Goal: Task Accomplishment & Management: Use online tool/utility

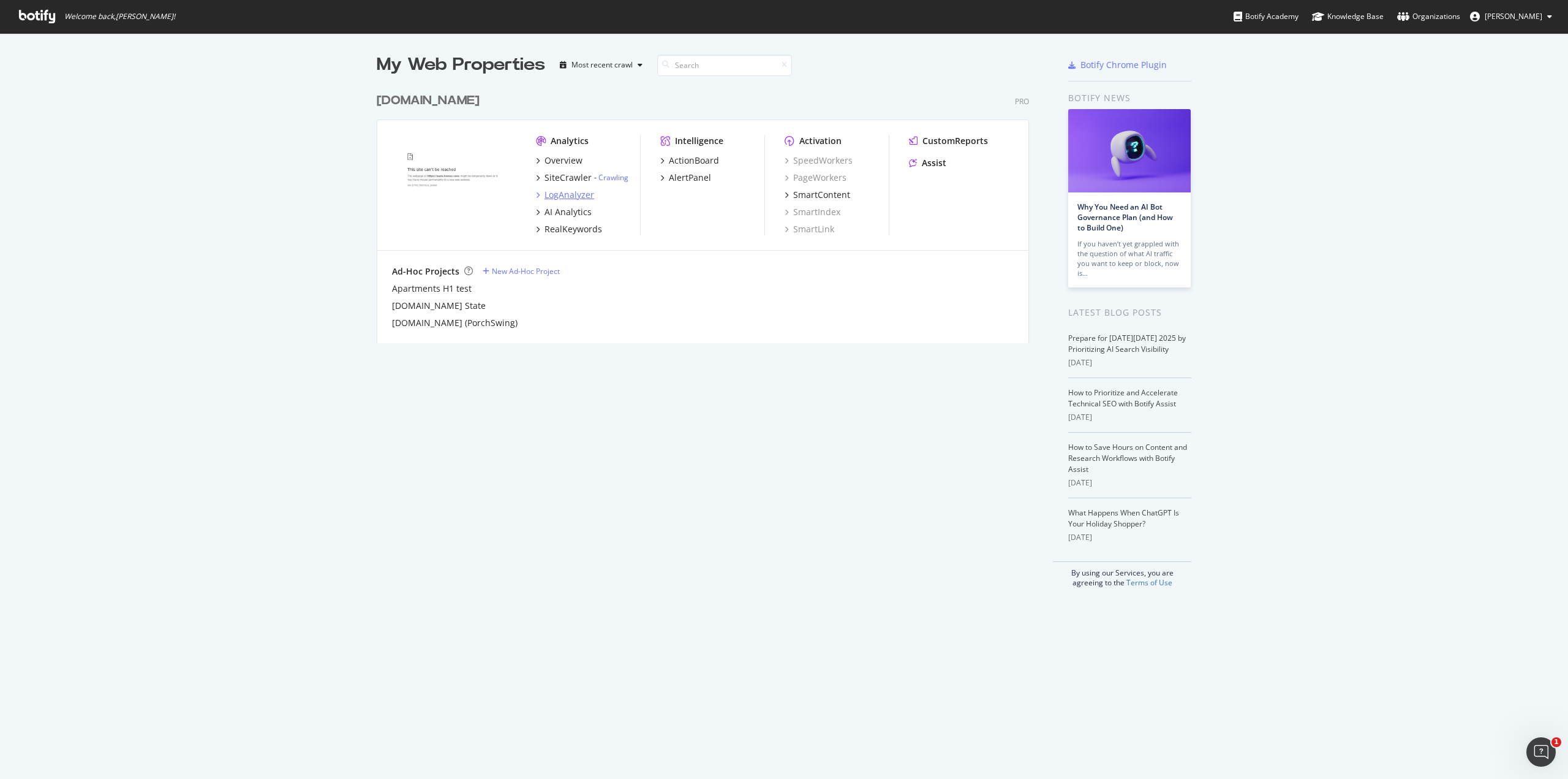
click at [556, 190] on div "LogAnalyzer" at bounding box center [569, 194] width 50 height 12
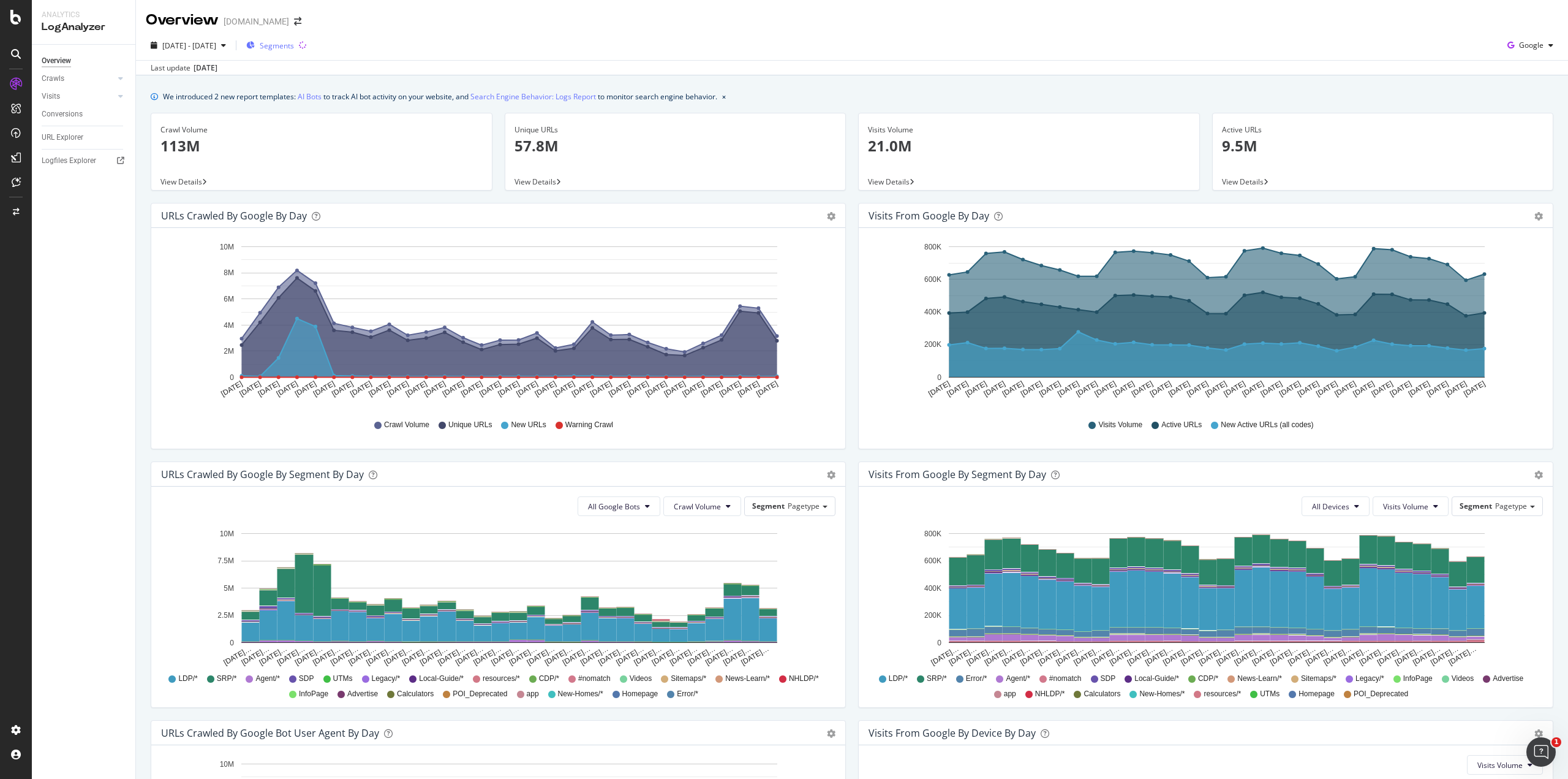
click at [294, 47] on span "Segments" at bounding box center [277, 46] width 34 height 11
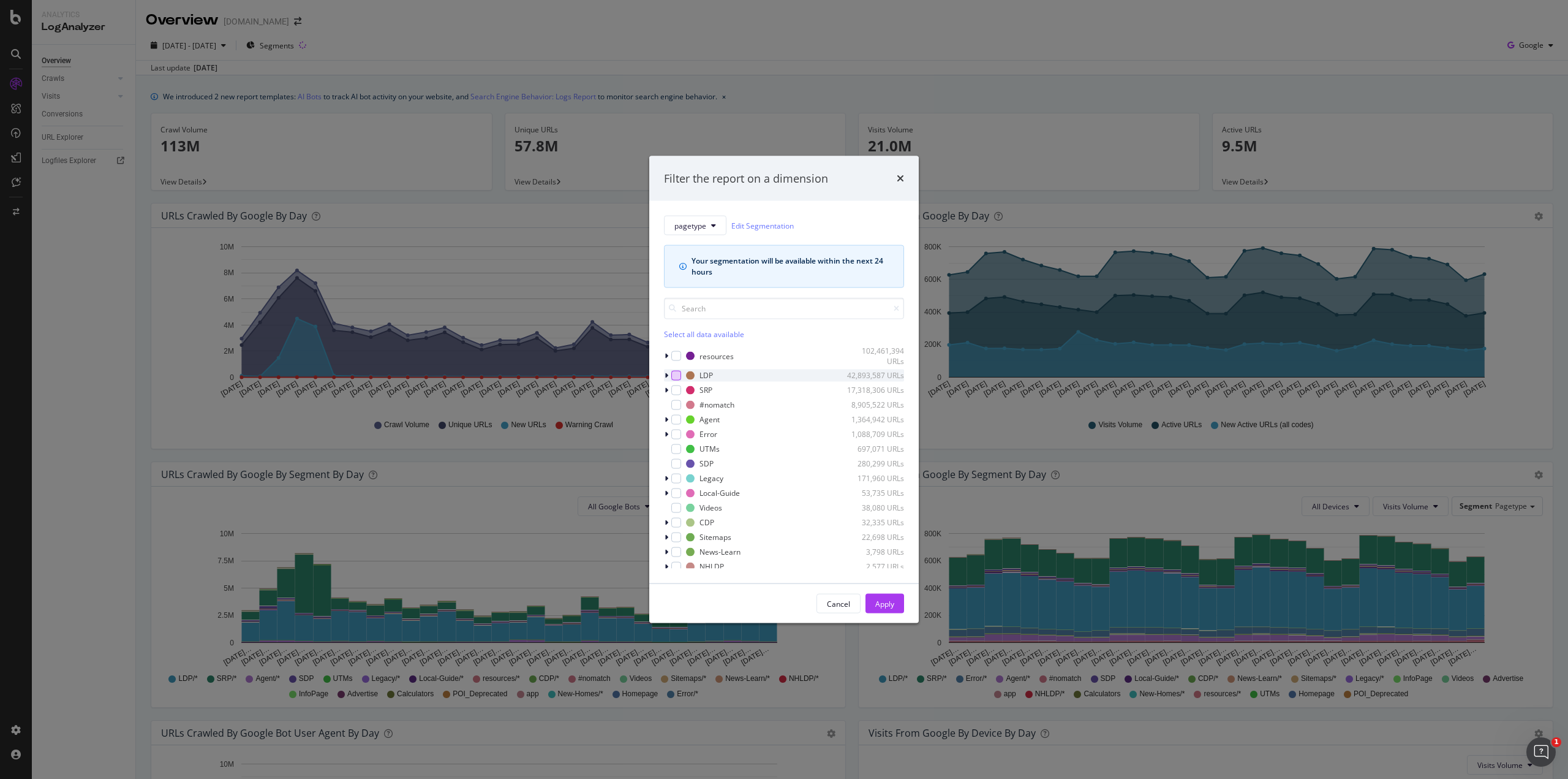
click at [672, 378] on div "modal" at bounding box center [676, 375] width 10 height 10
click at [873, 606] on button "Apply" at bounding box center [885, 604] width 38 height 20
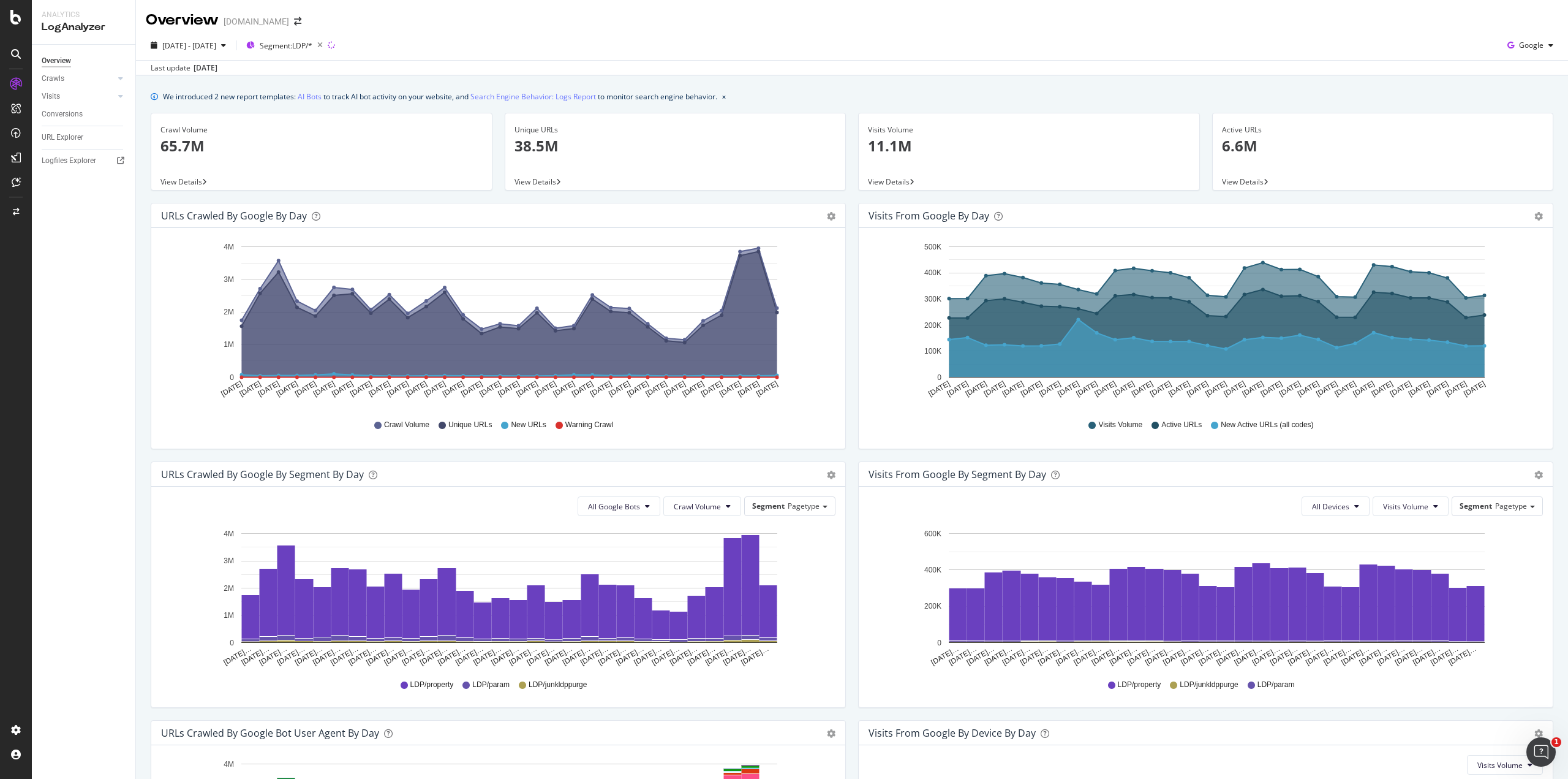
click at [193, 179] on span "View Details" at bounding box center [181, 181] width 42 height 11
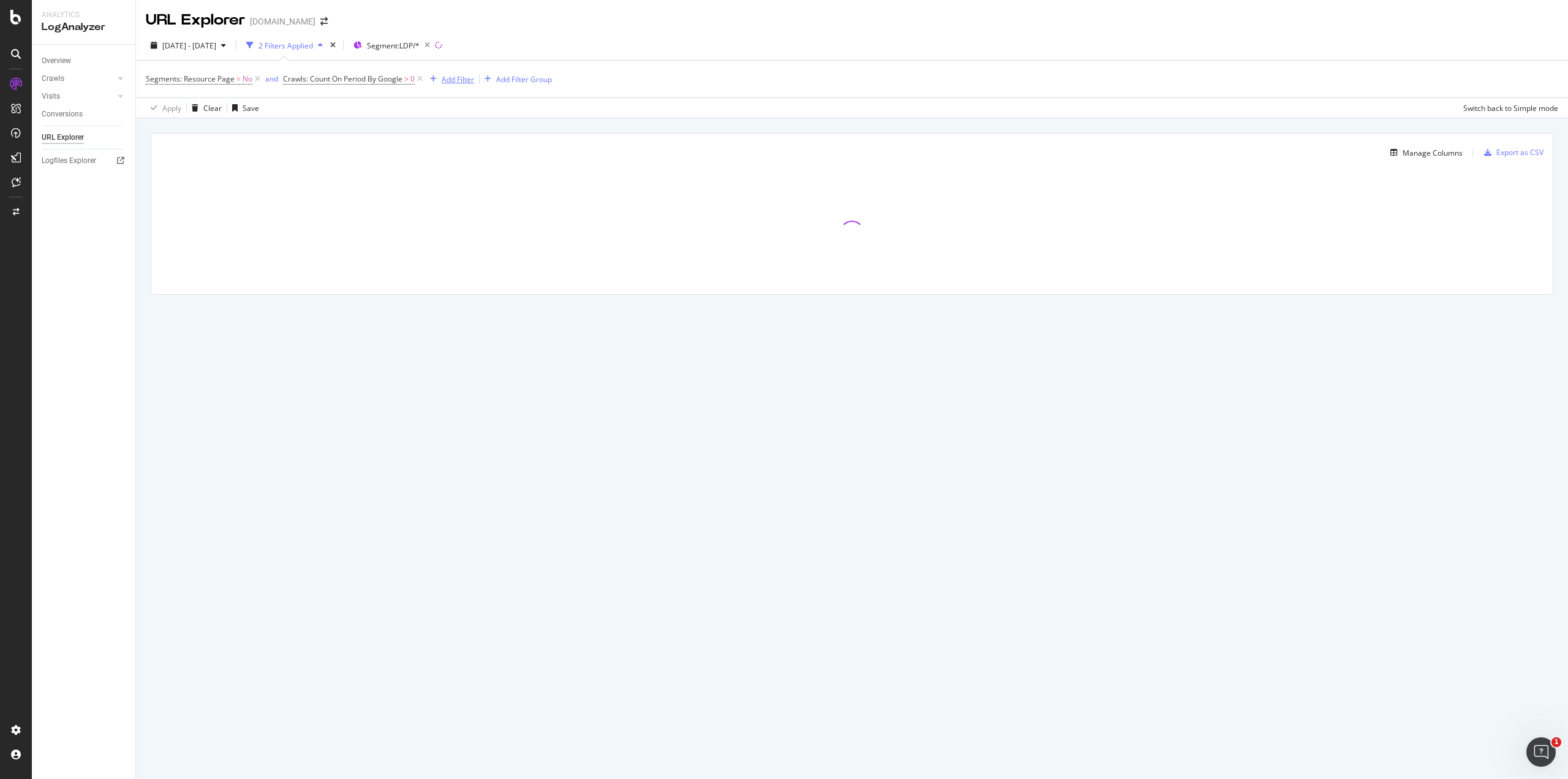
click at [458, 77] on div "Add Filter" at bounding box center [458, 79] width 33 height 11
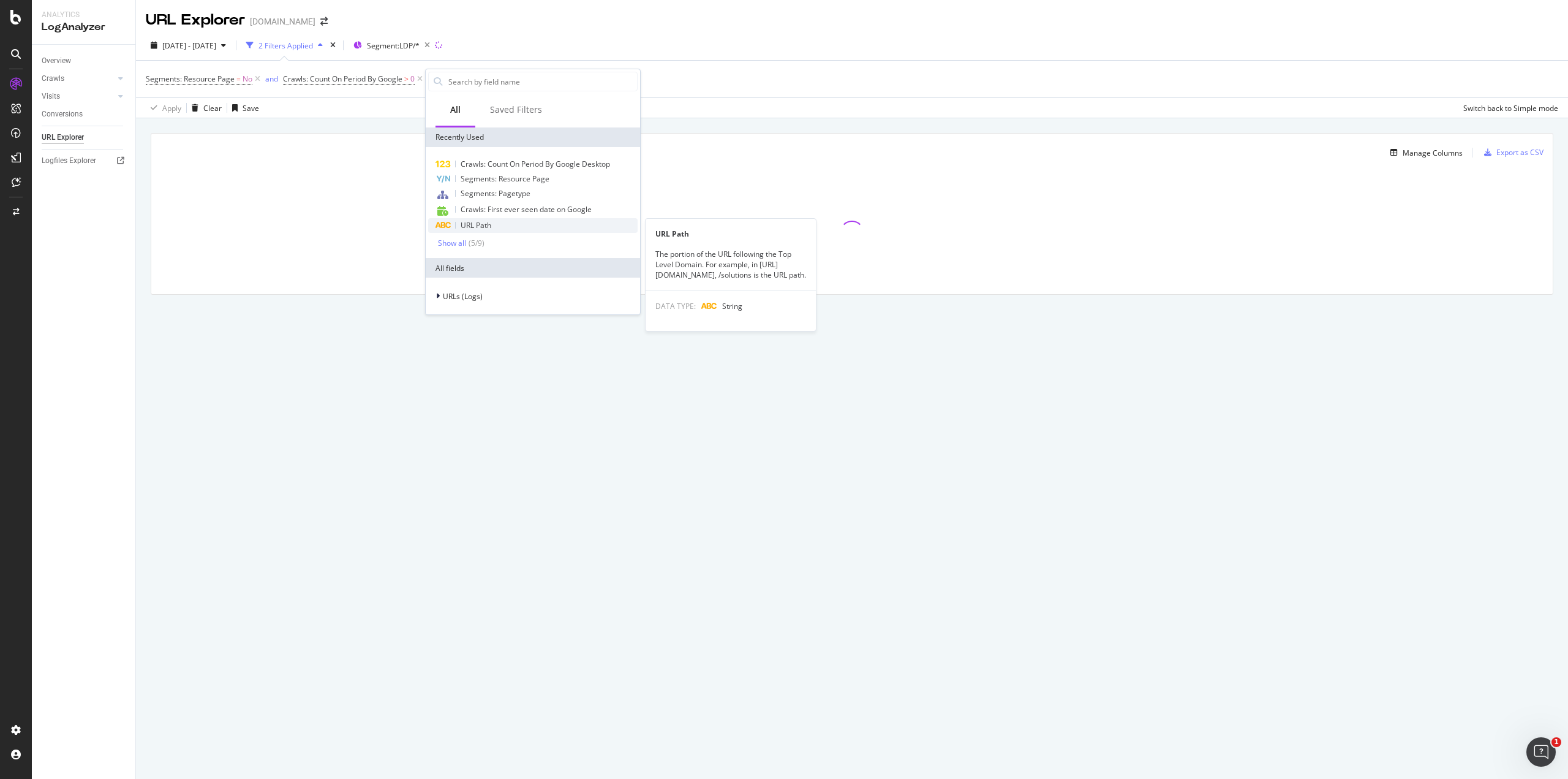
click at [497, 223] on div "URL Path" at bounding box center [532, 225] width 210 height 15
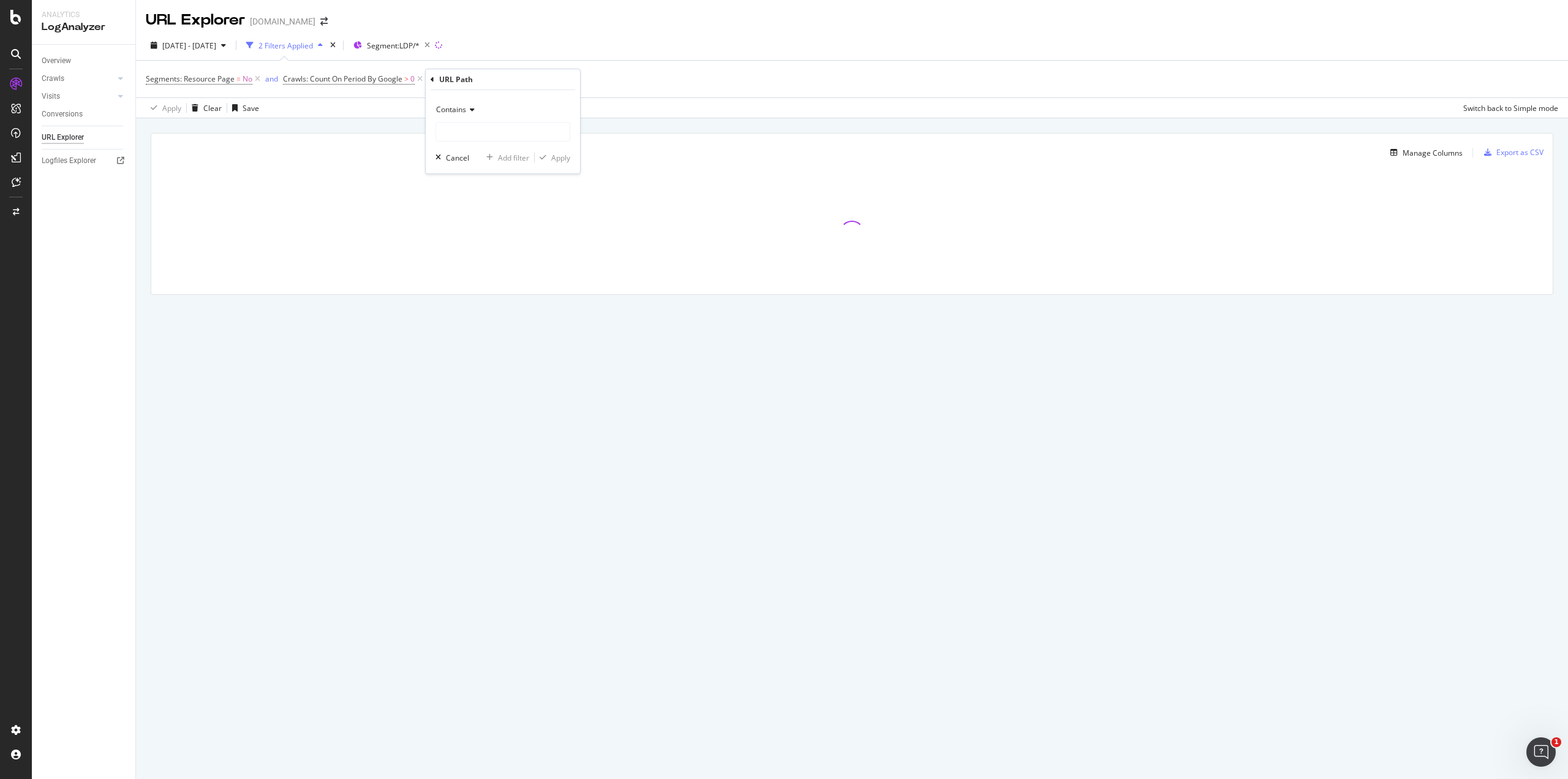
click at [474, 109] on icon at bounding box center [470, 109] width 9 height 7
click at [472, 129] on input "text" at bounding box center [503, 132] width 134 height 20
type input "?tab="
click at [550, 158] on div "button" at bounding box center [543, 157] width 16 height 7
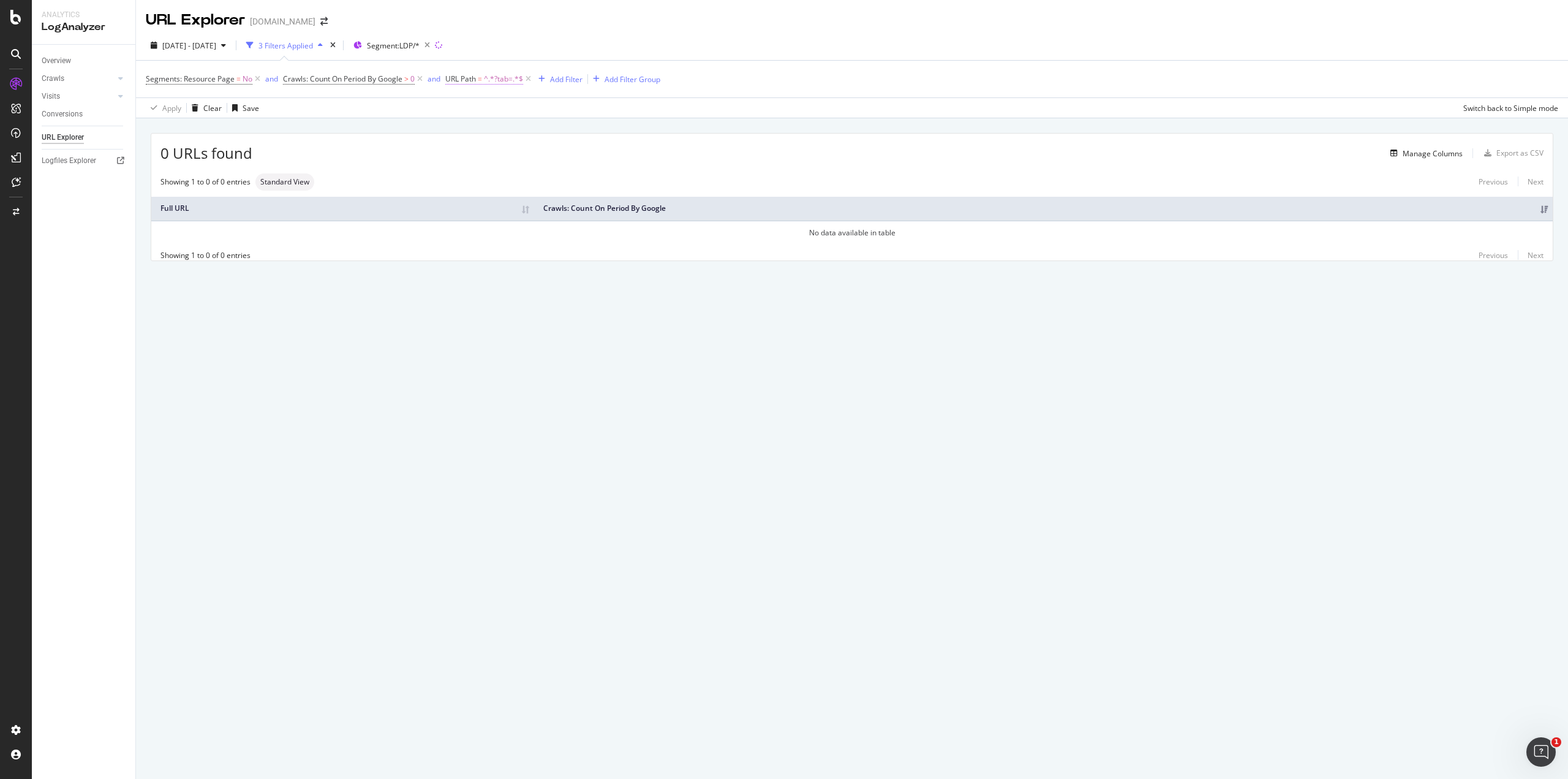
click at [507, 79] on span "^.*?tab=.*$" at bounding box center [504, 78] width 39 height 17
type input "dk="
click at [578, 157] on div "Apply" at bounding box center [581, 156] width 19 height 11
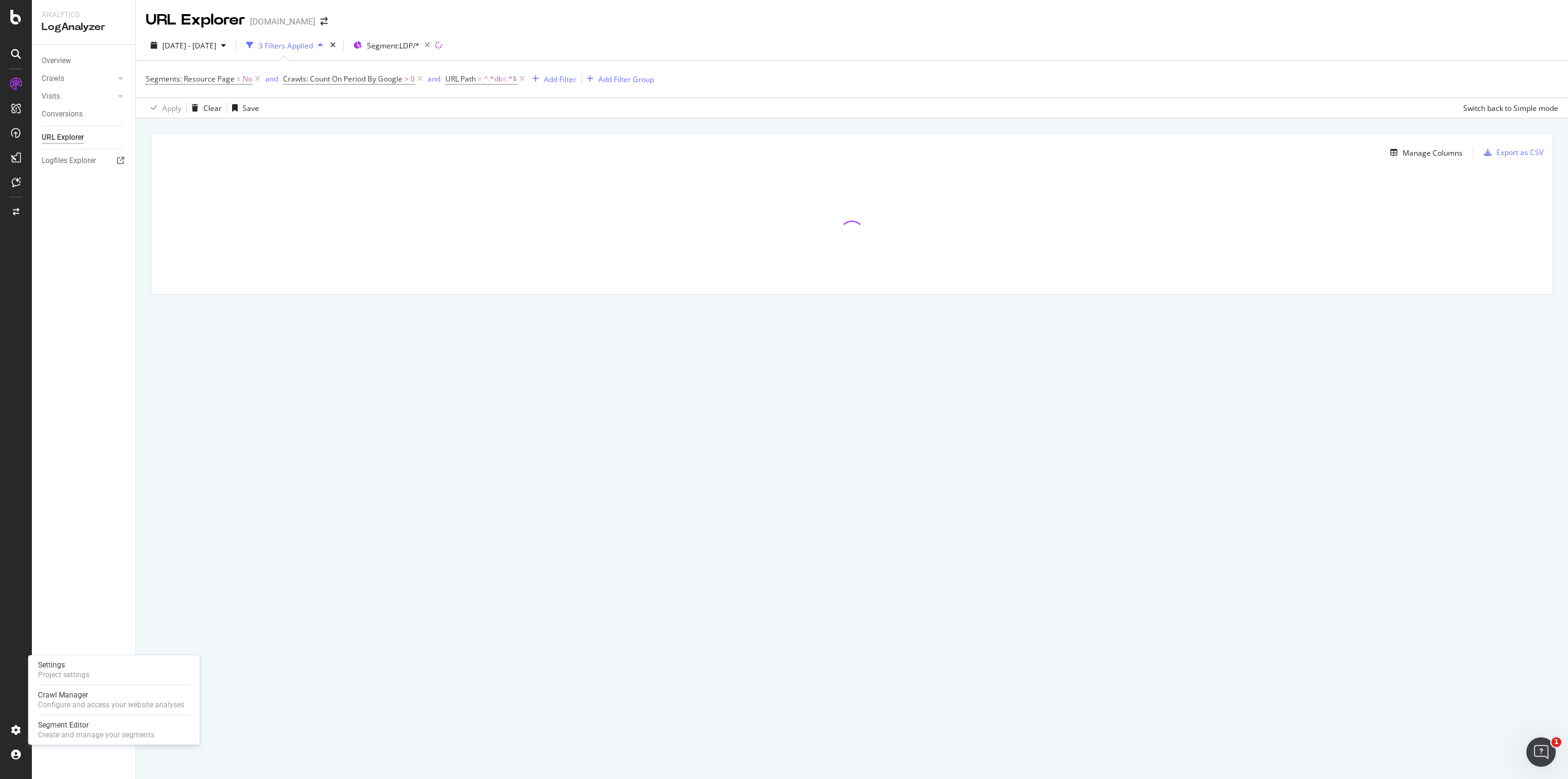
drag, startPoint x: 51, startPoint y: 731, endPoint x: 52, endPoint y: 741, distance: 10.0
click at [51, 731] on div "Create and manage your segments" at bounding box center [96, 735] width 117 height 10
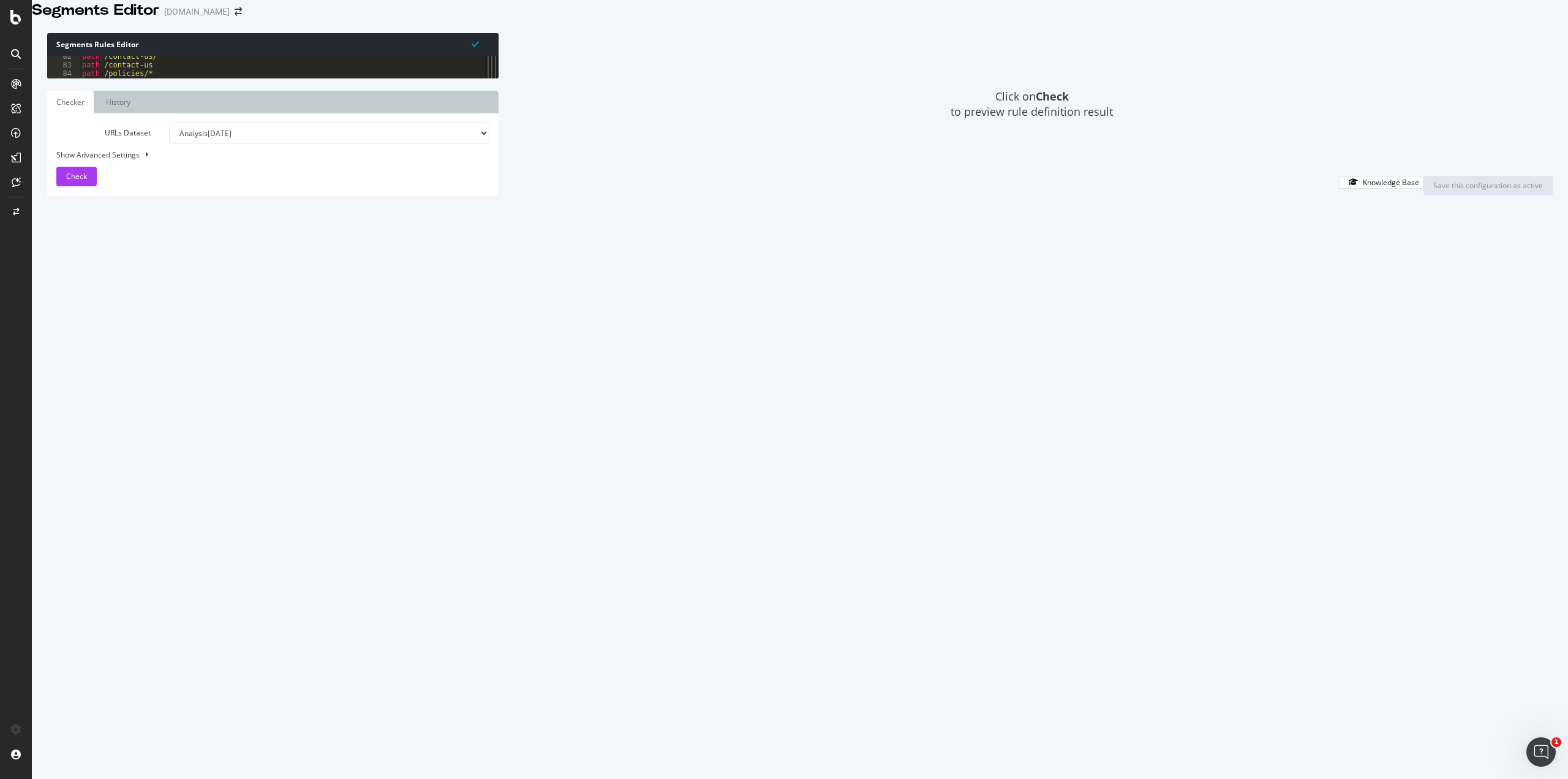
scroll to position [736, 0]
click at [148, 428] on div "path /about/* path /support/* ) @ Calculators or ( path */mortgage-calculator/*…" at bounding box center [278, 347] width 397 height 596
click at [162, 452] on div "path /about/* path /support/* ) @ Calculators or ( path */mortgage-calculator/*…" at bounding box center [278, 347] width 397 height 596
type textarea "query t=*"
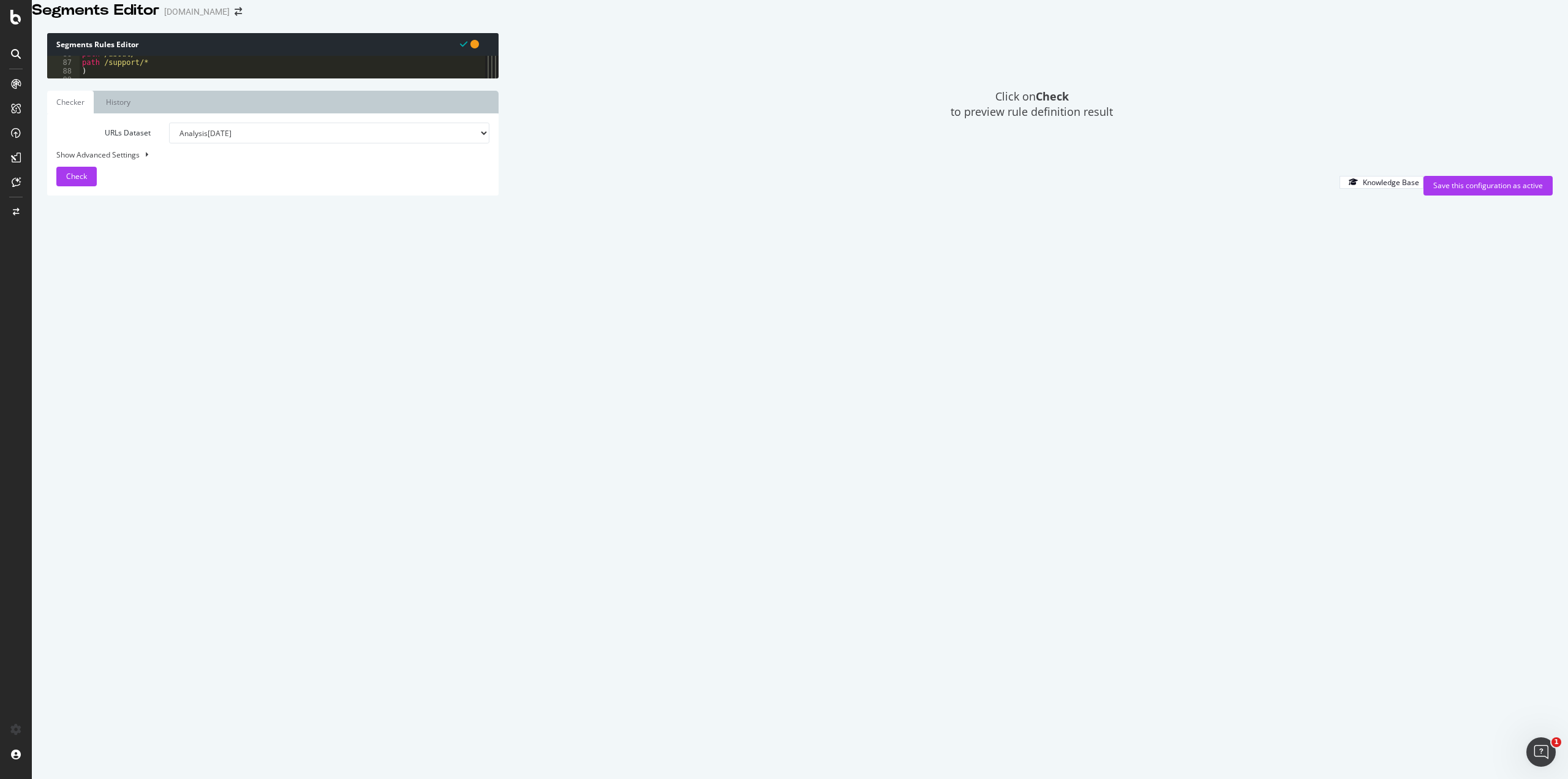
type textarea "@LDP/param/matterports"
type textarea "query *dk=*"
click at [72, 181] on span "Check" at bounding box center [77, 176] width 21 height 11
click at [111, 160] on div "Show Advanced Settings" at bounding box center [263, 154] width 433 height 11
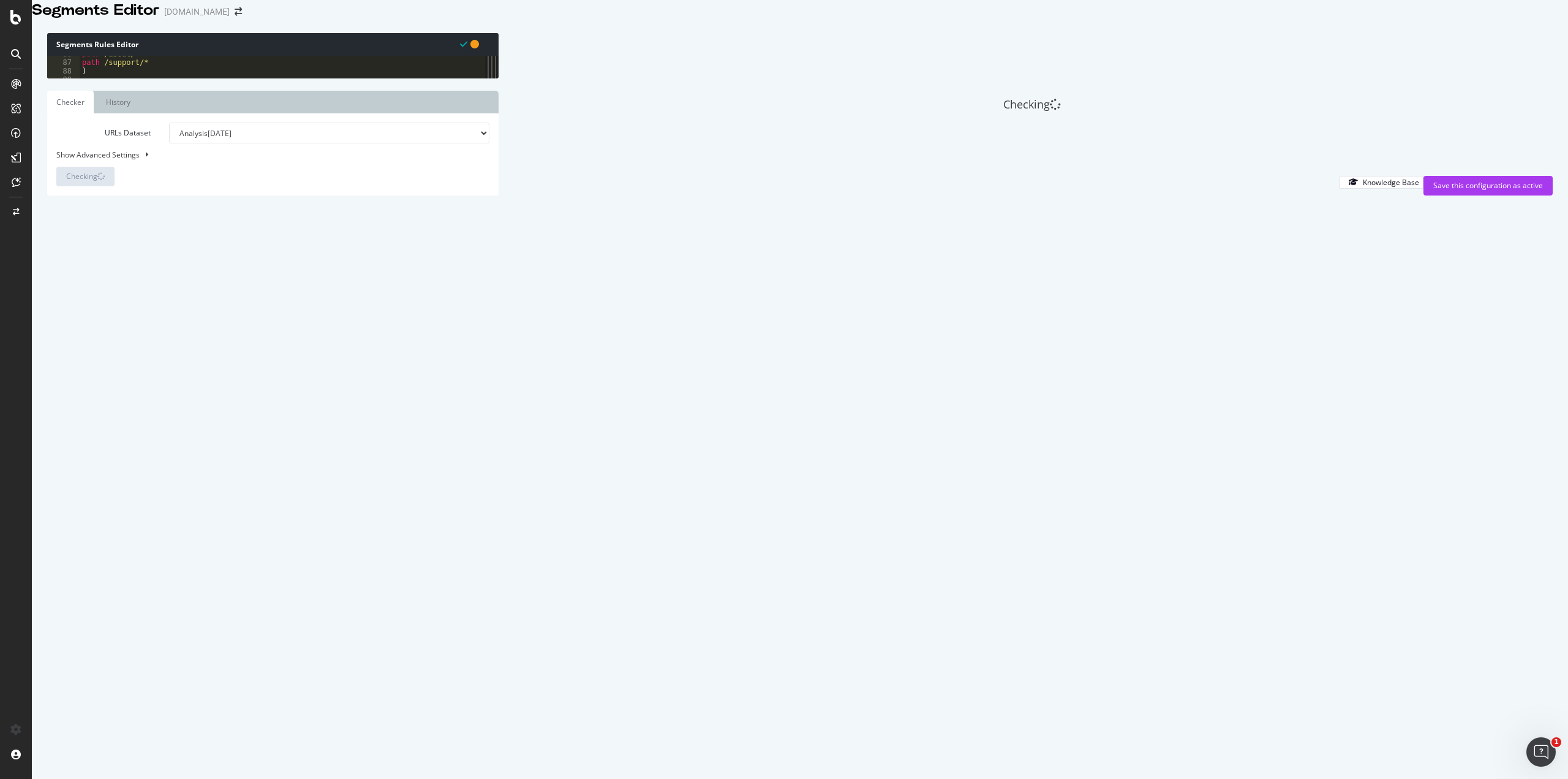
select select "5000"
select select "100"
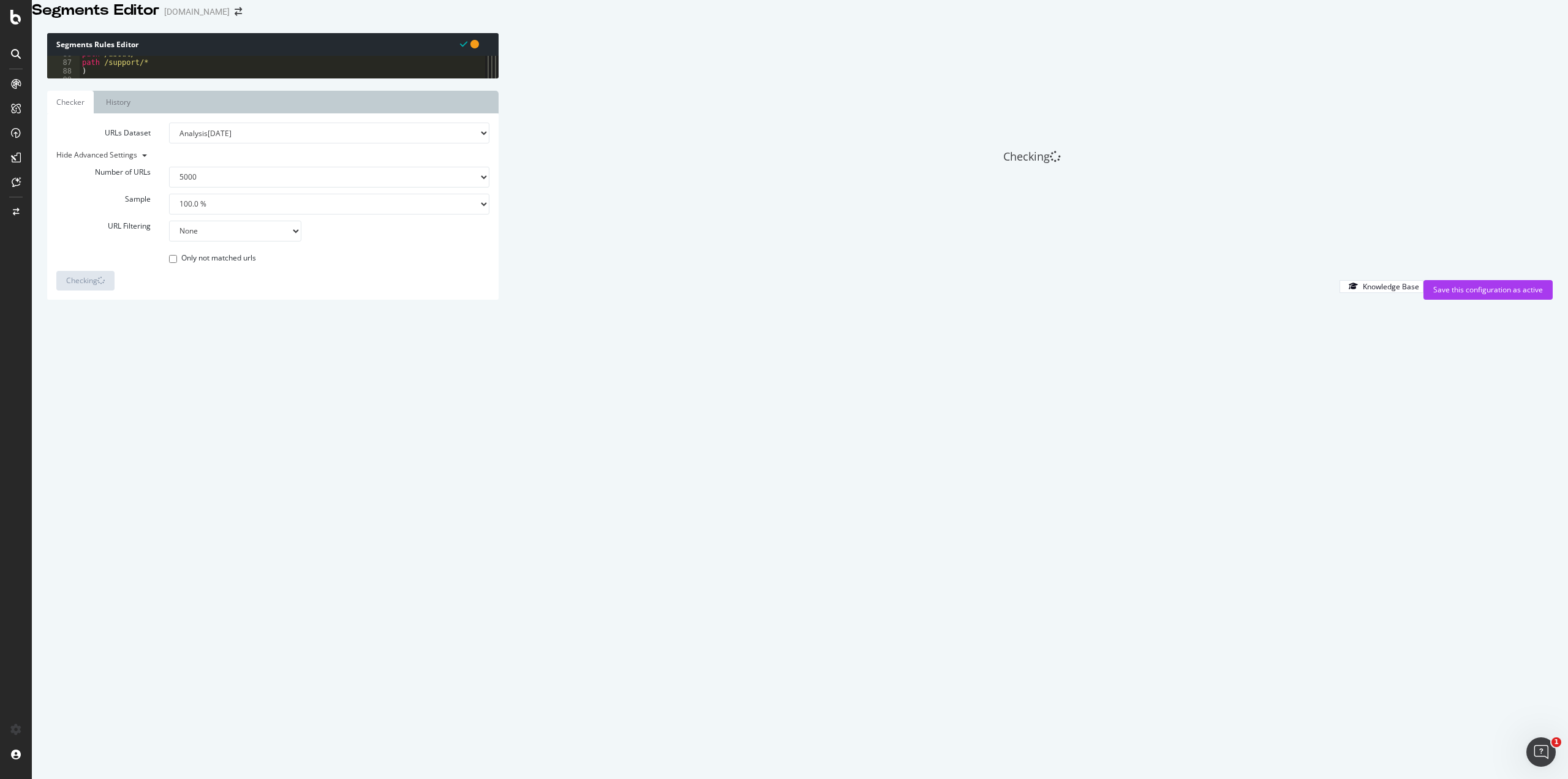
click at [201, 241] on select "None Equal to Not equal to Starts with Doesn't start with Ends with Doesn't end…" at bounding box center [235, 231] width 132 height 21
select select "eq"
click at [169, 241] on select "None Equal to Not equal to Starts with Doesn't start with Ends with Doesn't end…" at bounding box center [235, 231] width 132 height 21
click at [183, 268] on input "text" at bounding box center [146, 259] width 162 height 21
paste input "[URL][DOMAIN_NAME]"
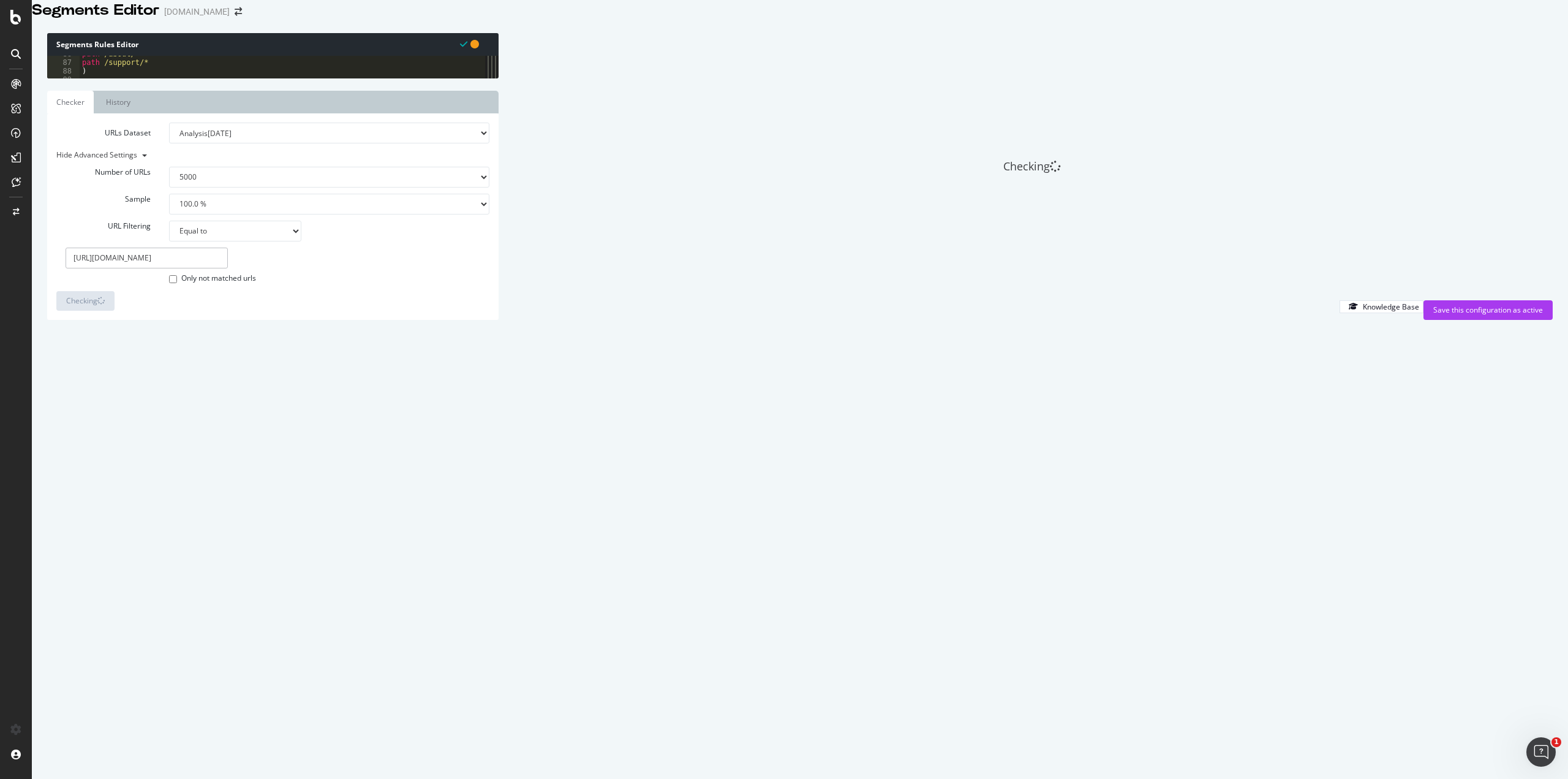
scroll to position [0, 258]
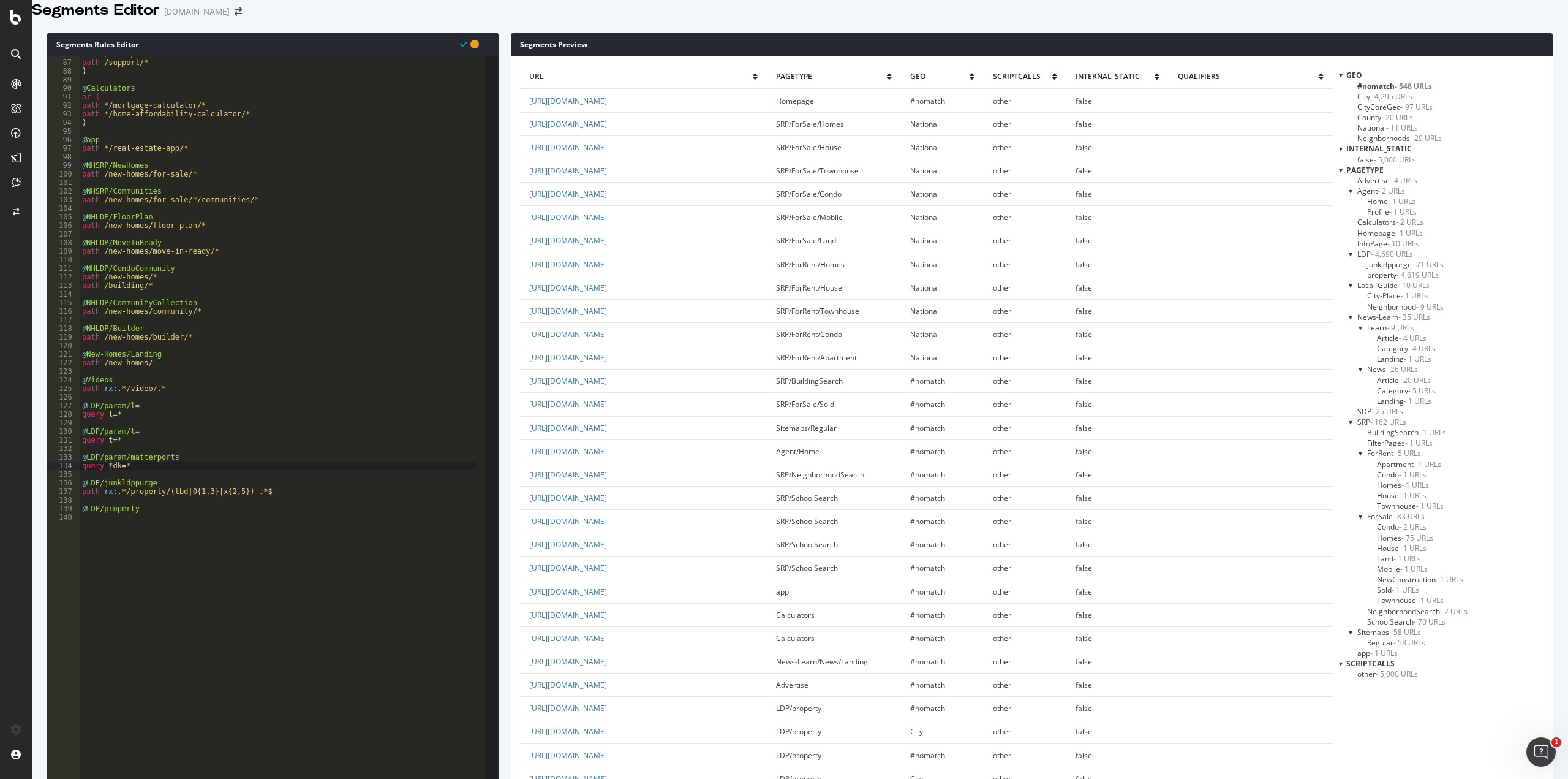
type input "[URL][DOMAIN_NAME]"
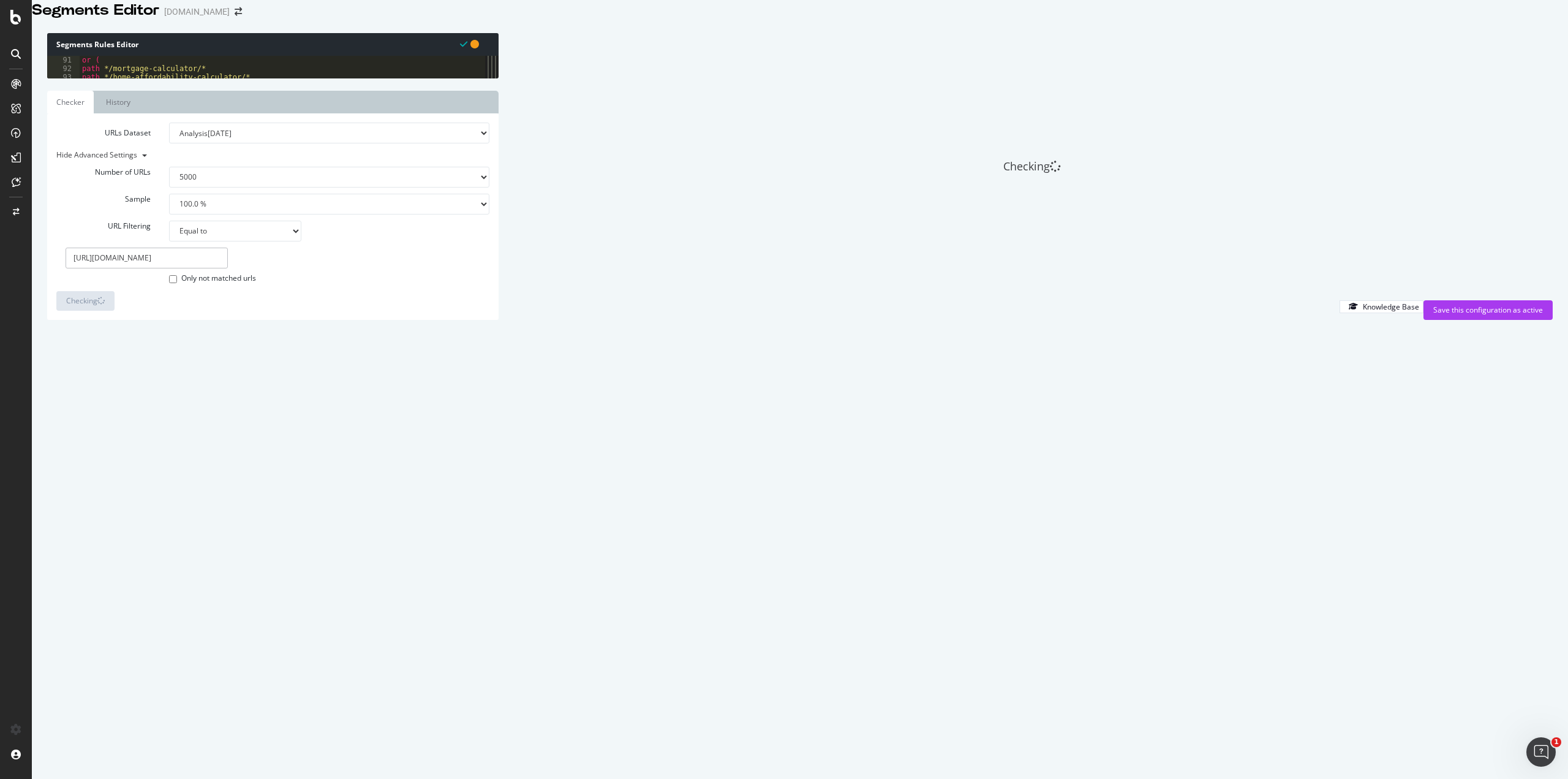
scroll to position [772, 0]
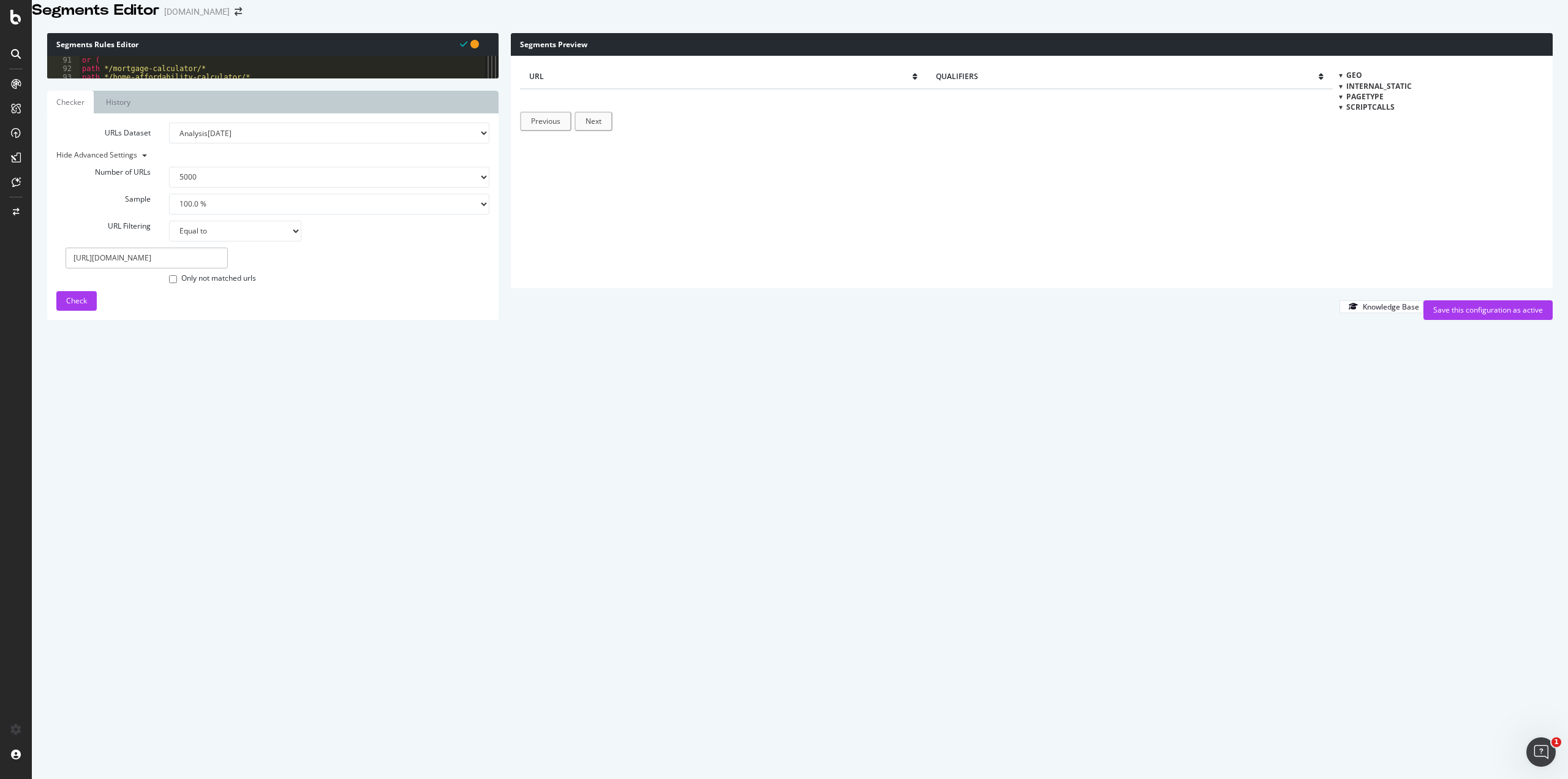
click at [188, 268] on input "[URL][DOMAIN_NAME]" at bounding box center [146, 259] width 162 height 21
click at [186, 268] on input "[URL][DOMAIN_NAME]" at bounding box center [146, 259] width 162 height 21
click at [210, 241] on select "None Equal to Not equal to Starts with Doesn't start with Ends with Doesn't end…" at bounding box center [235, 231] width 132 height 21
select select "contains"
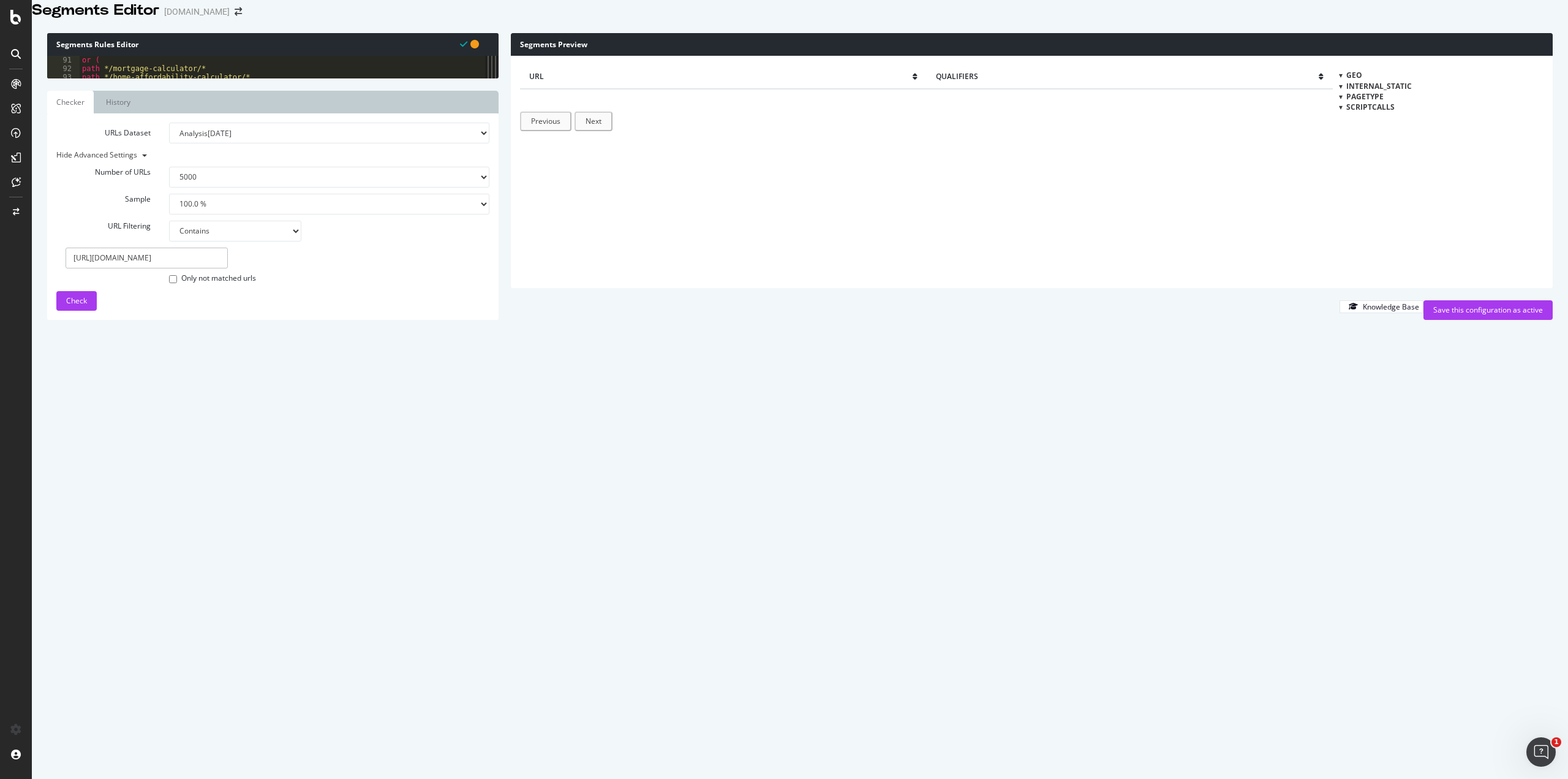
click at [169, 241] on select "None Equal to Not equal to Starts with Doesn't start with Ends with Doesn't end…" at bounding box center [235, 231] width 132 height 21
click at [182, 268] on input "[URL][DOMAIN_NAME]" at bounding box center [146, 259] width 162 height 21
type input "dk="
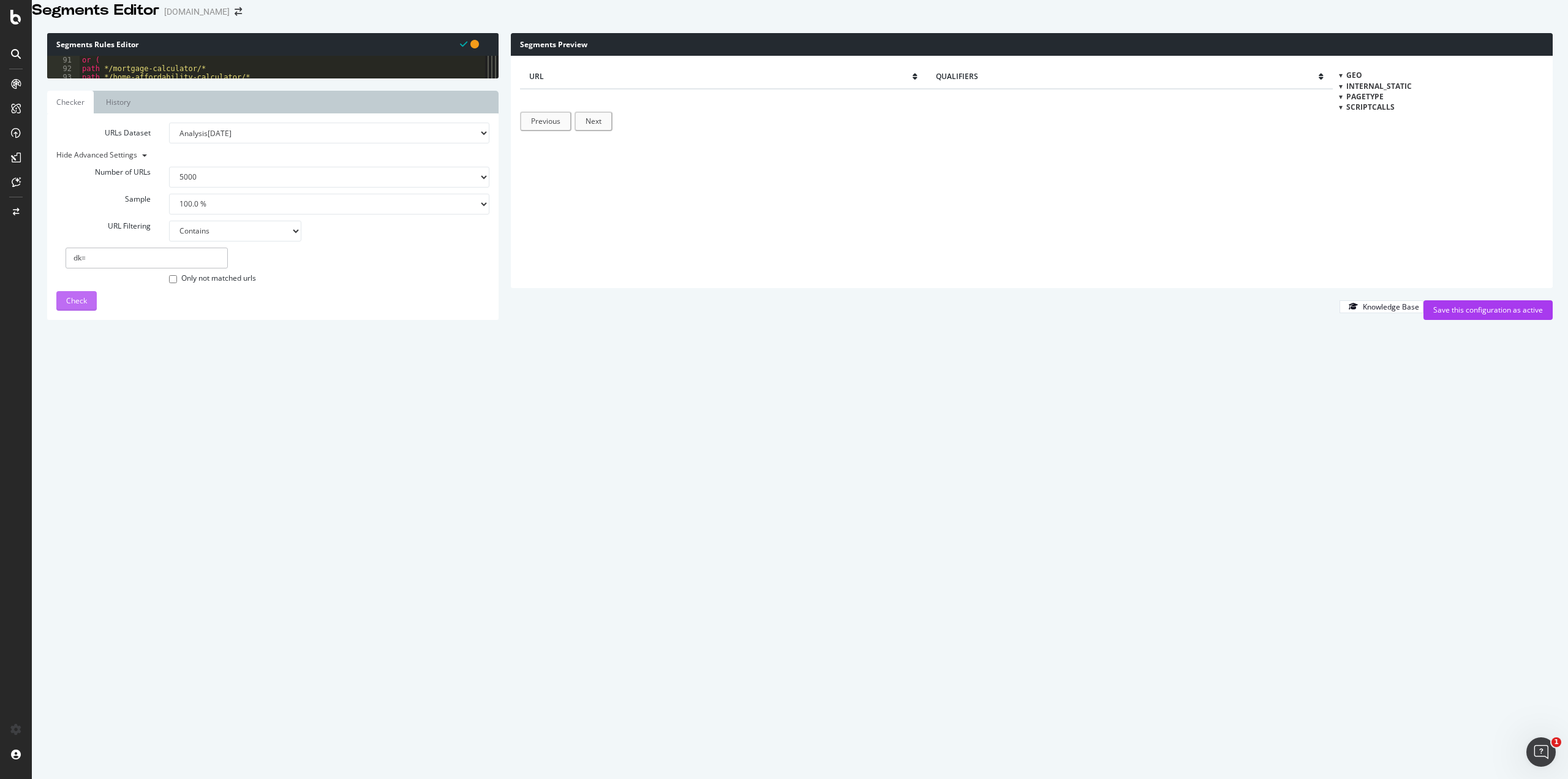
click at [83, 306] on span "Check" at bounding box center [77, 300] width 21 height 11
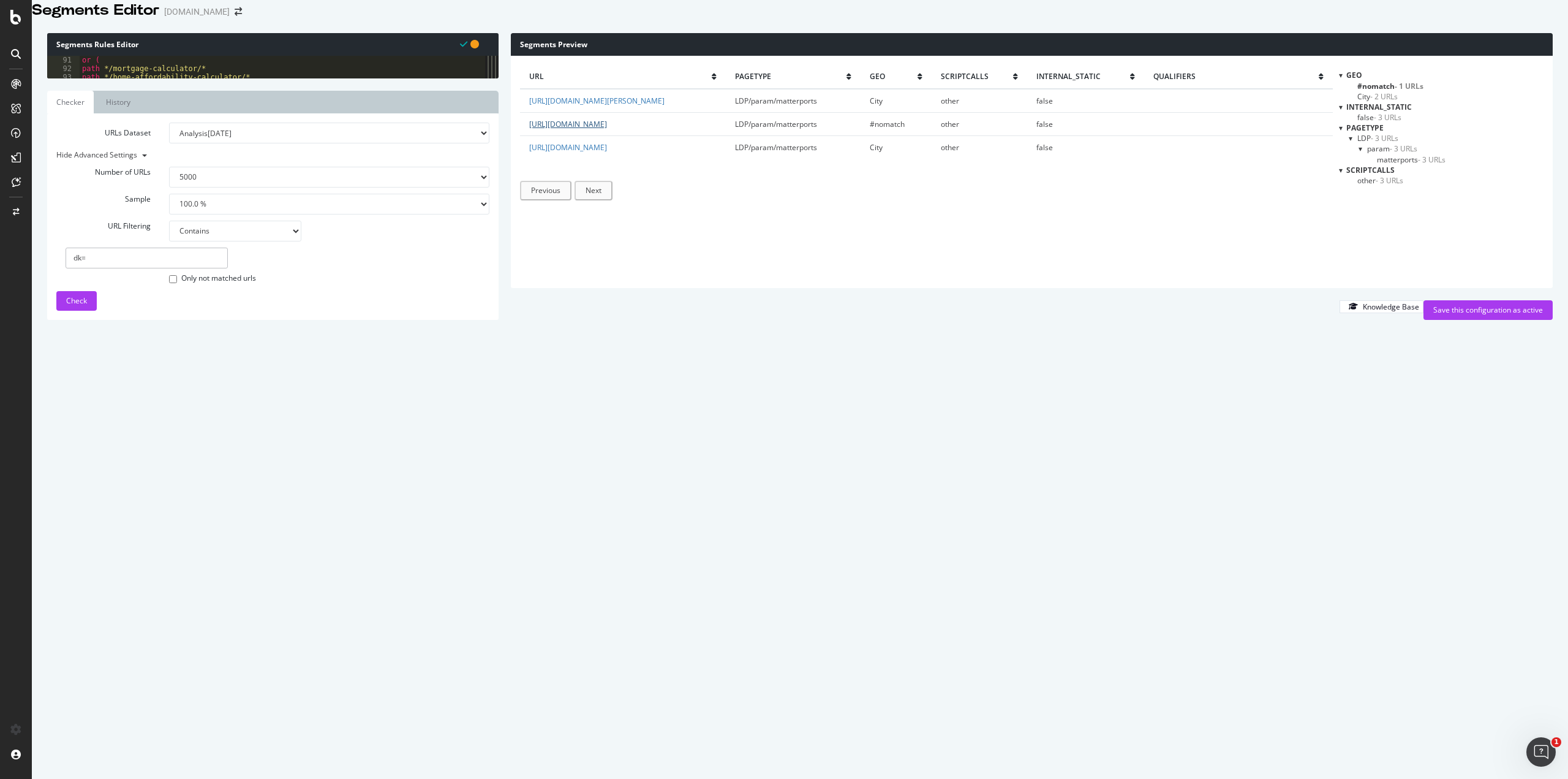
drag, startPoint x: 575, startPoint y: 161, endPoint x: 529, endPoint y: 151, distance: 47.1
click at [529, 135] on td "[URL][DOMAIN_NAME]" at bounding box center [623, 123] width 205 height 24
copy link "[URL][DOMAIN_NAME]"
